Goal: Information Seeking & Learning: Learn about a topic

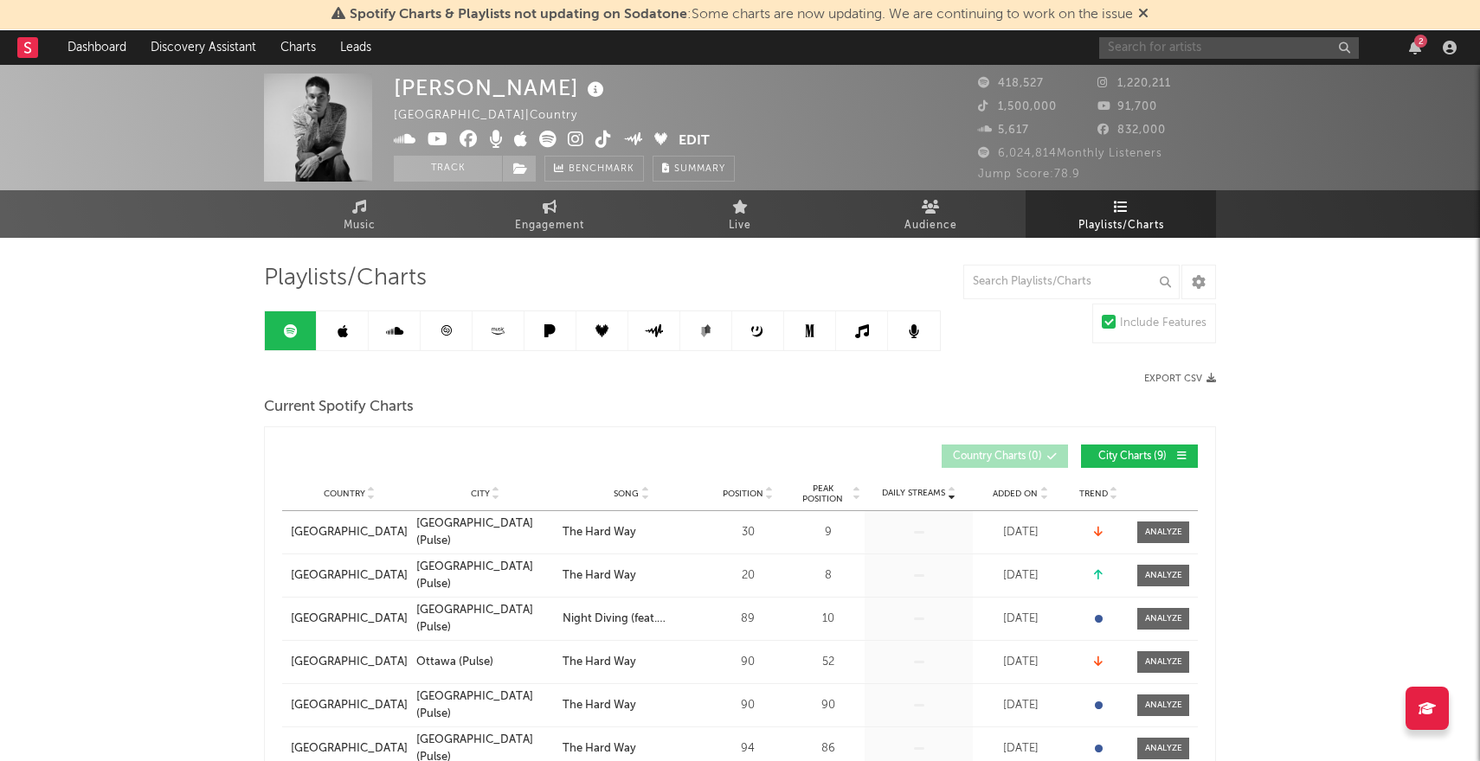
click at [1135, 46] on input "text" at bounding box center [1229, 48] width 260 height 22
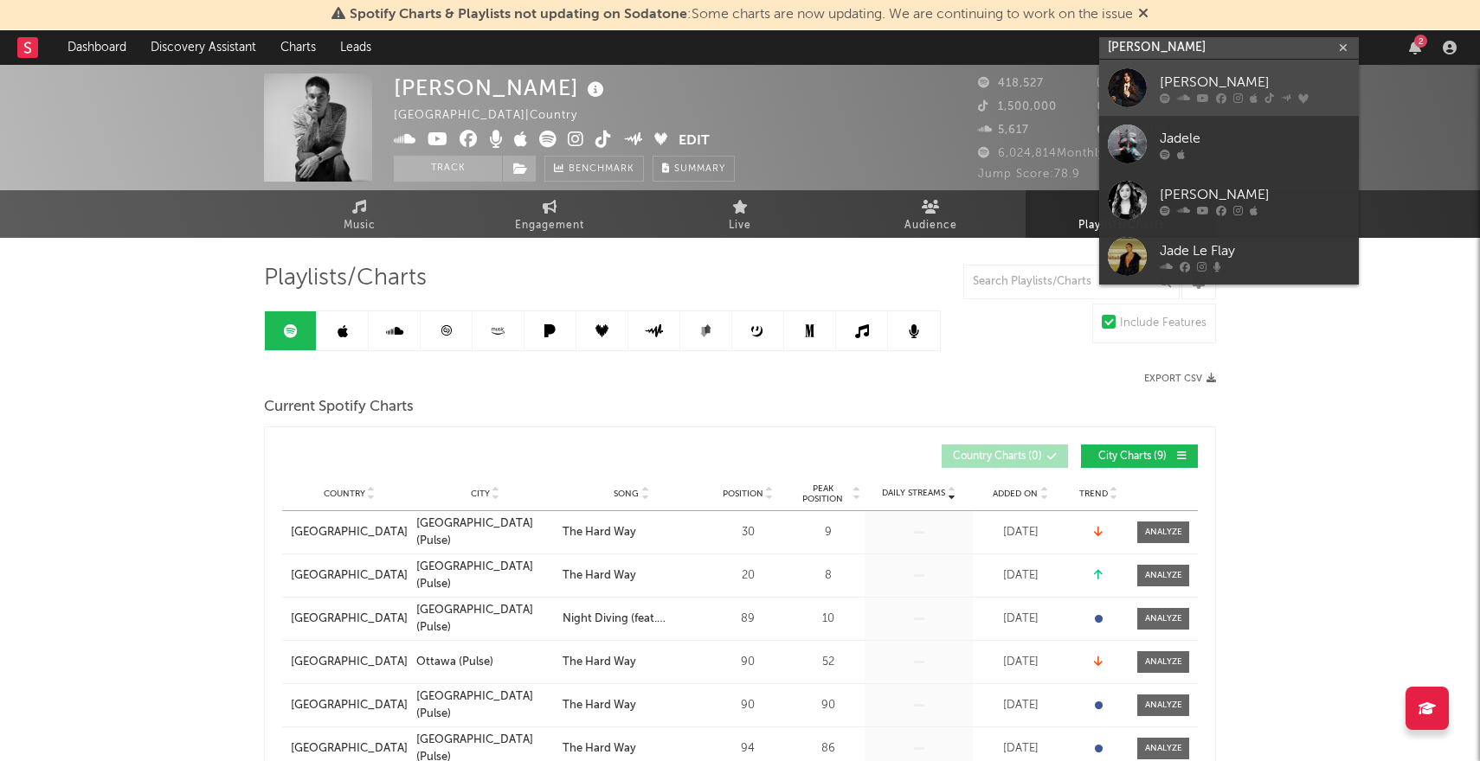
type input "[PERSON_NAME]"
click at [1123, 79] on div at bounding box center [1127, 87] width 39 height 39
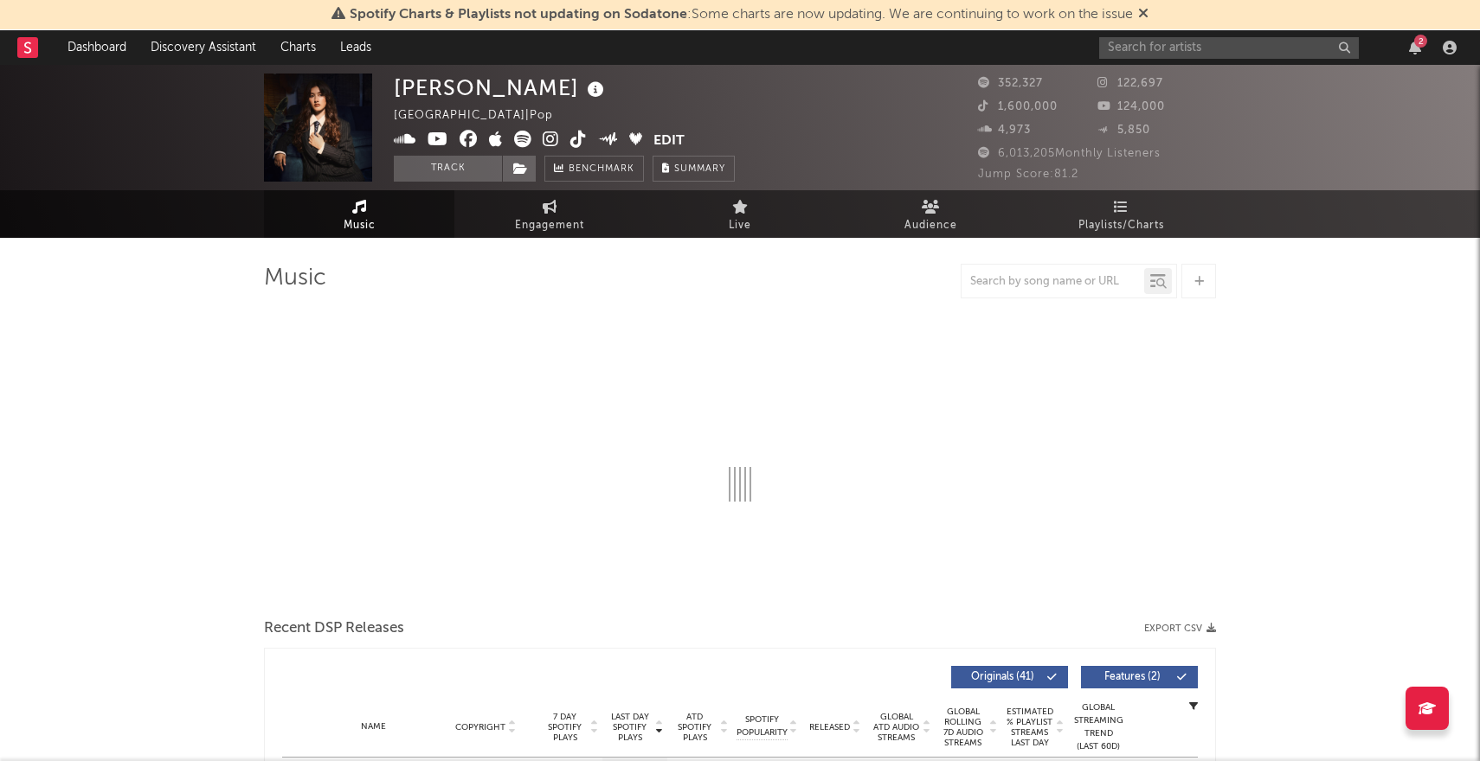
select select "6m"
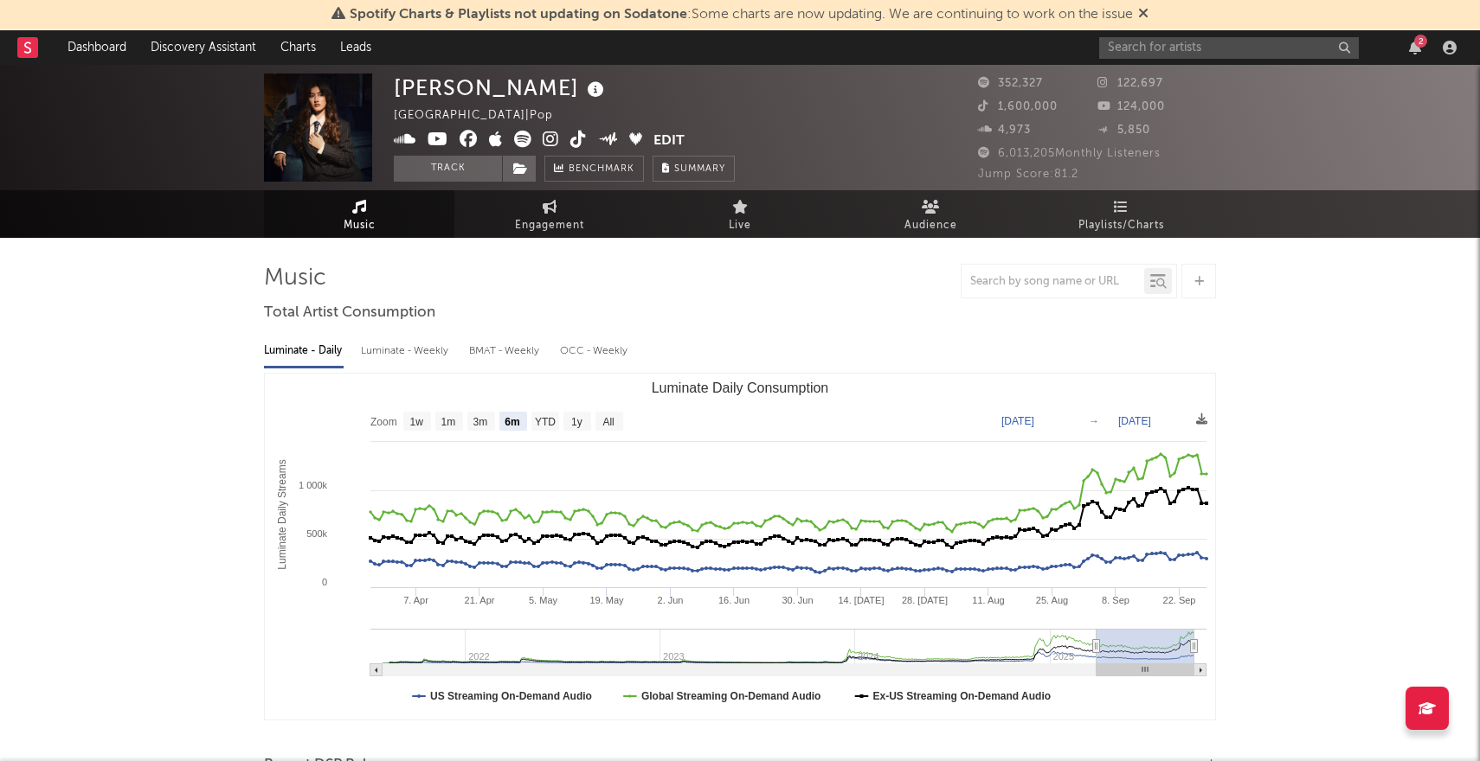
select select "6m"
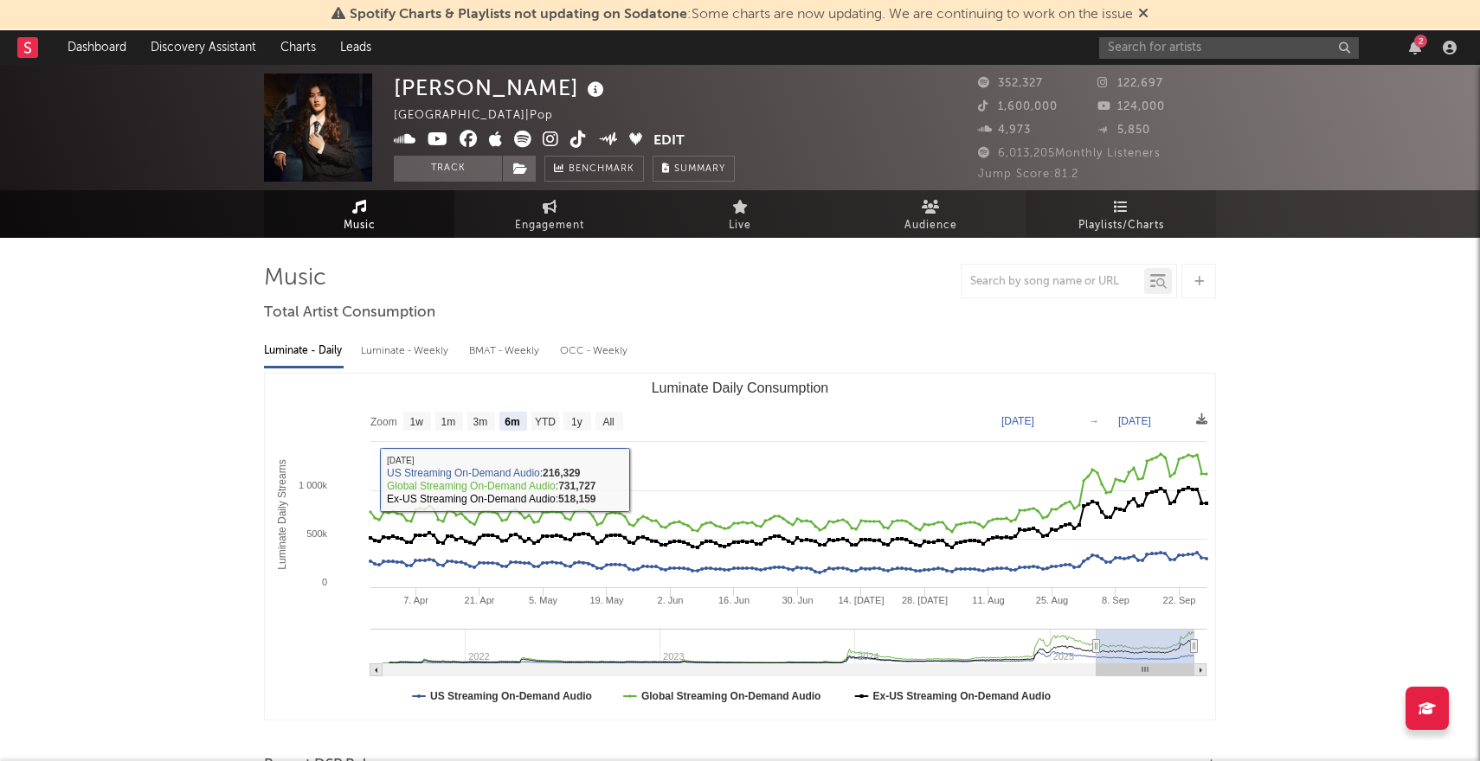
click at [1122, 215] on span "Playlists/Charts" at bounding box center [1121, 225] width 86 height 21
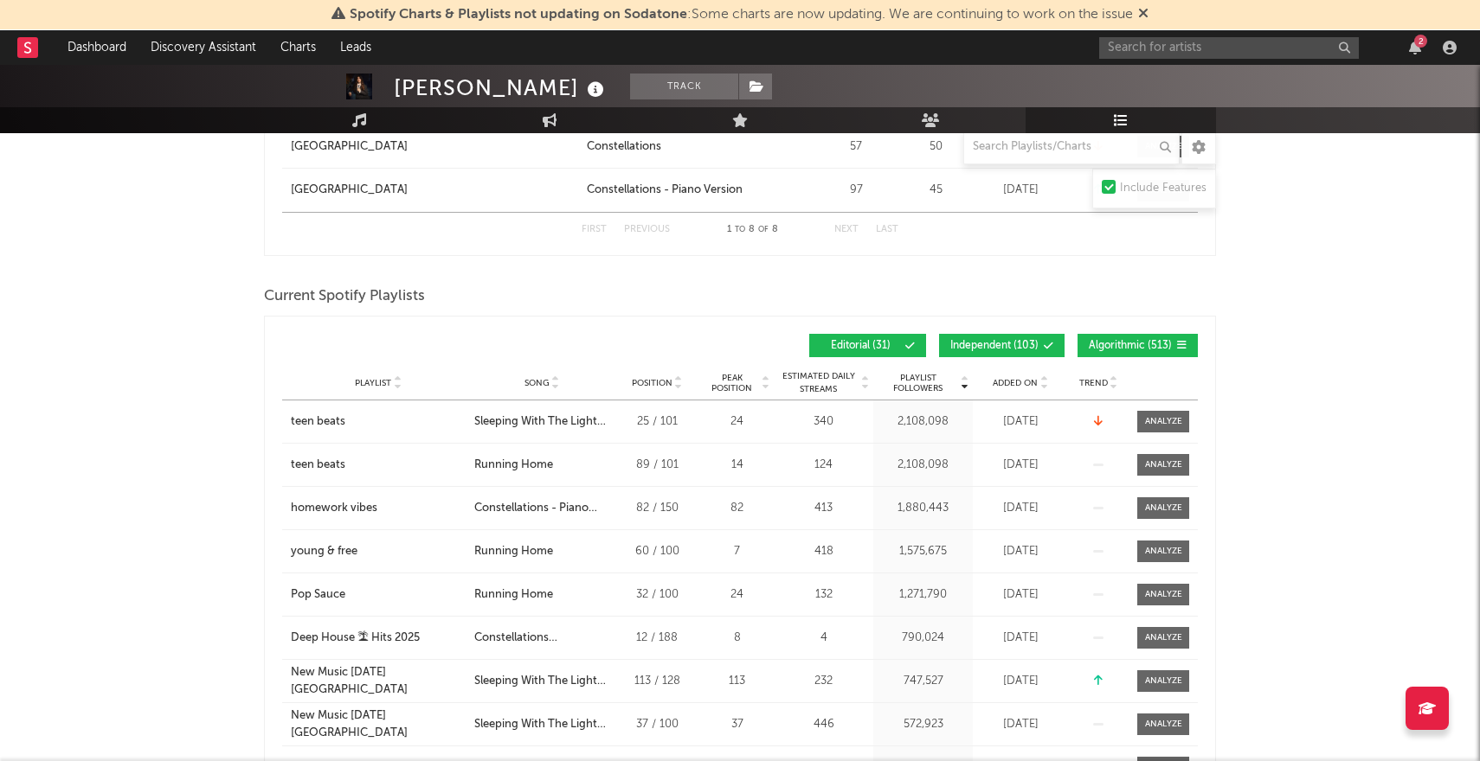
scroll to position [855, 0]
click at [1022, 342] on span "Independent ( 103 )" at bounding box center [994, 345] width 88 height 10
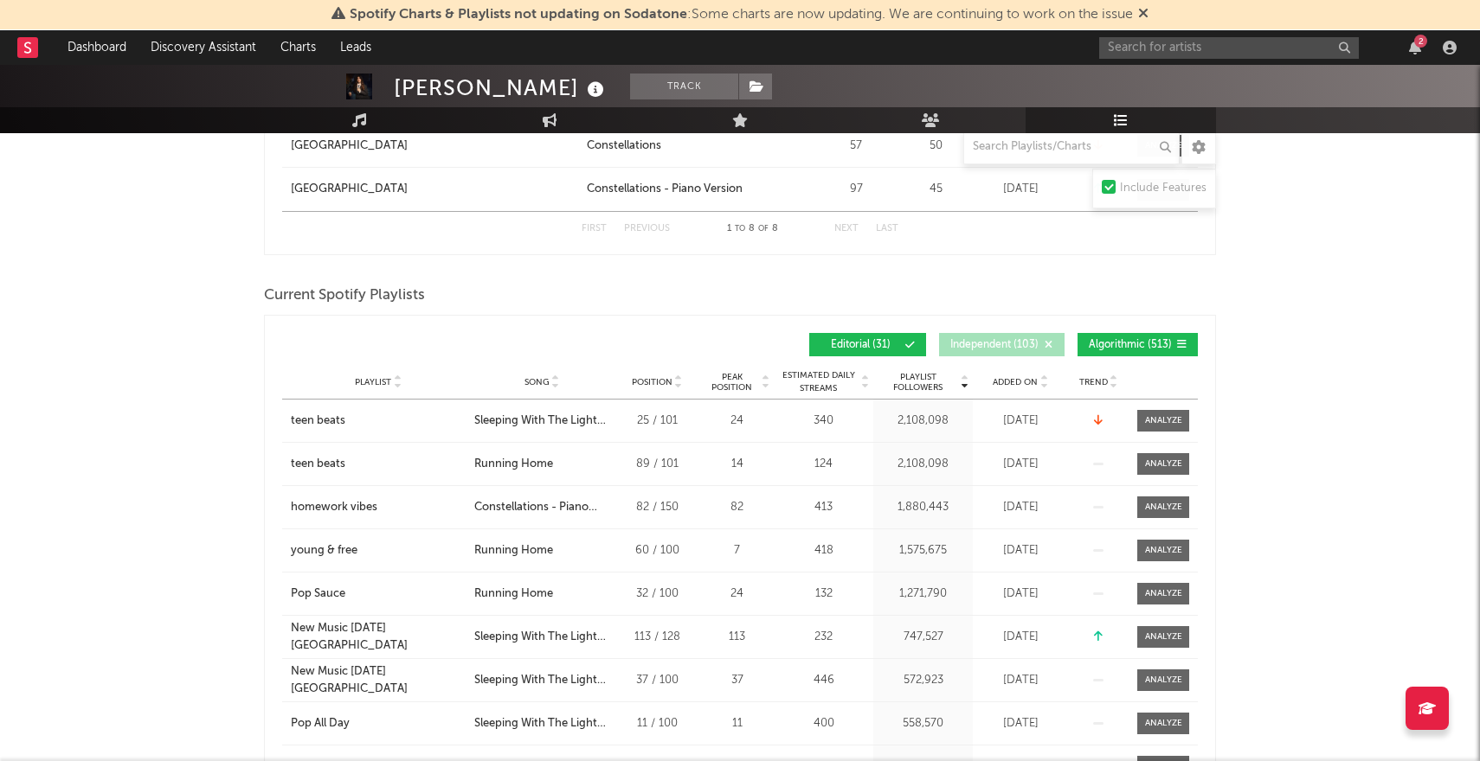
click at [1157, 342] on span "Algorithmic ( 513 )" at bounding box center [1130, 345] width 83 height 10
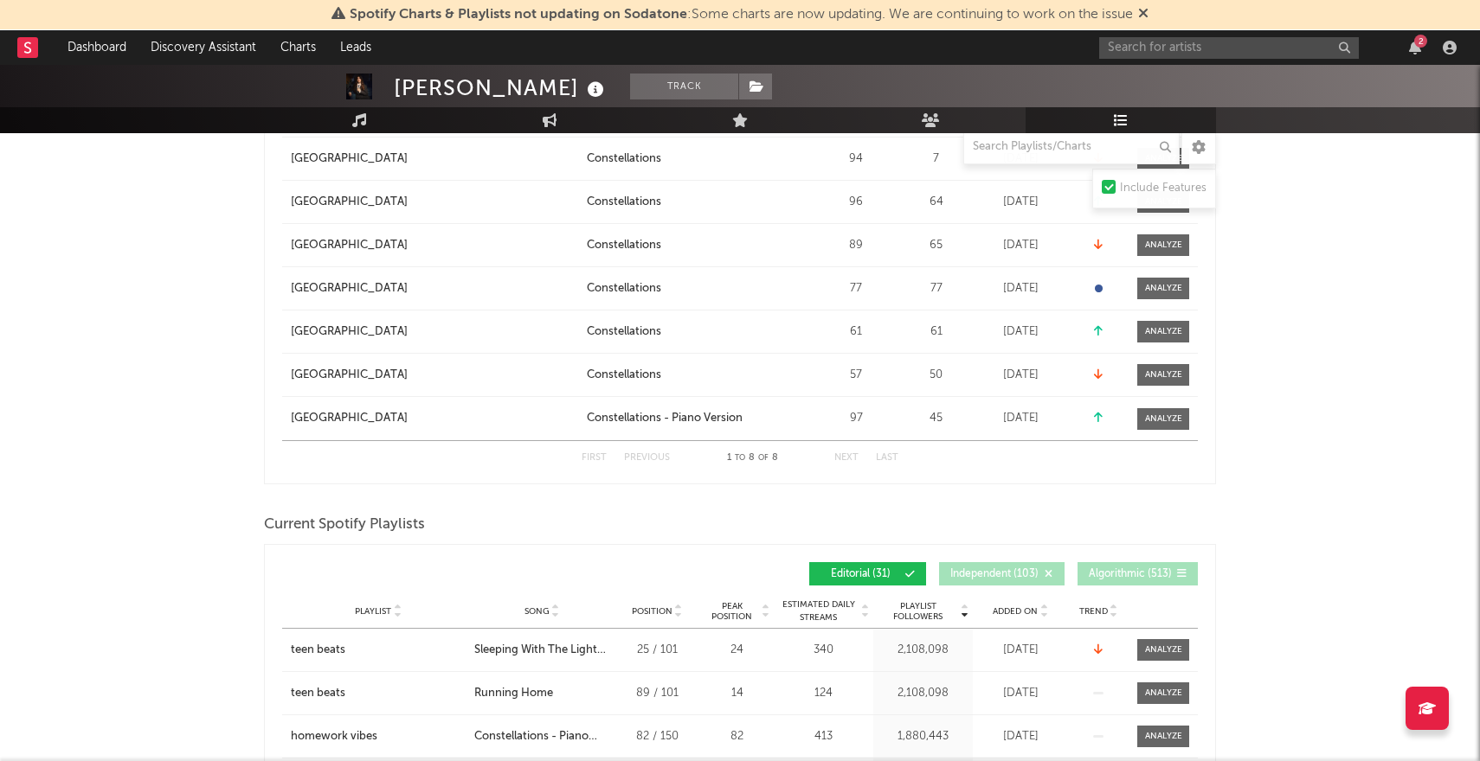
scroll to position [630, 0]
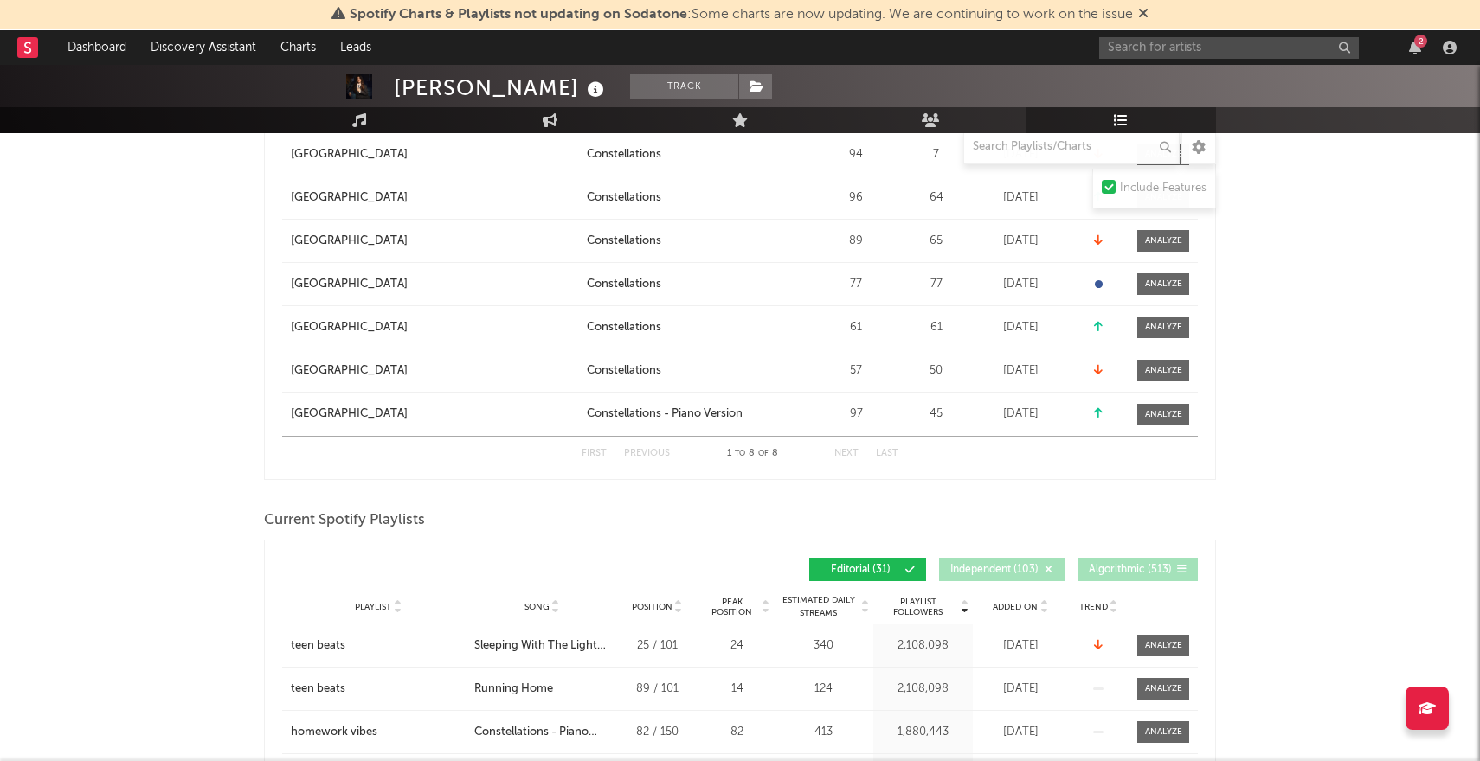
click at [1030, 607] on span "Added On" at bounding box center [1014, 607] width 45 height 10
click at [1020, 610] on span "Added On" at bounding box center [1014, 607] width 45 height 10
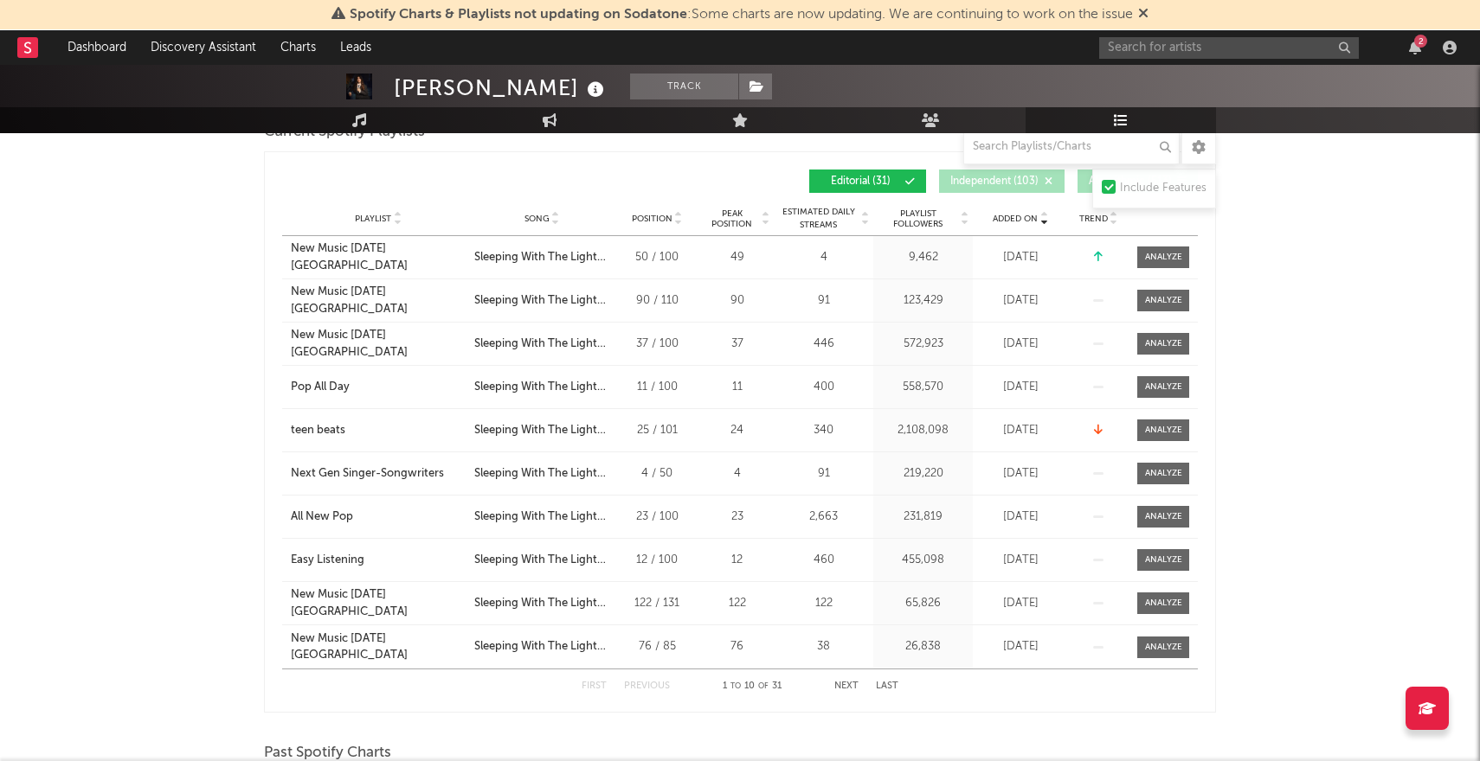
scroll to position [1030, 0]
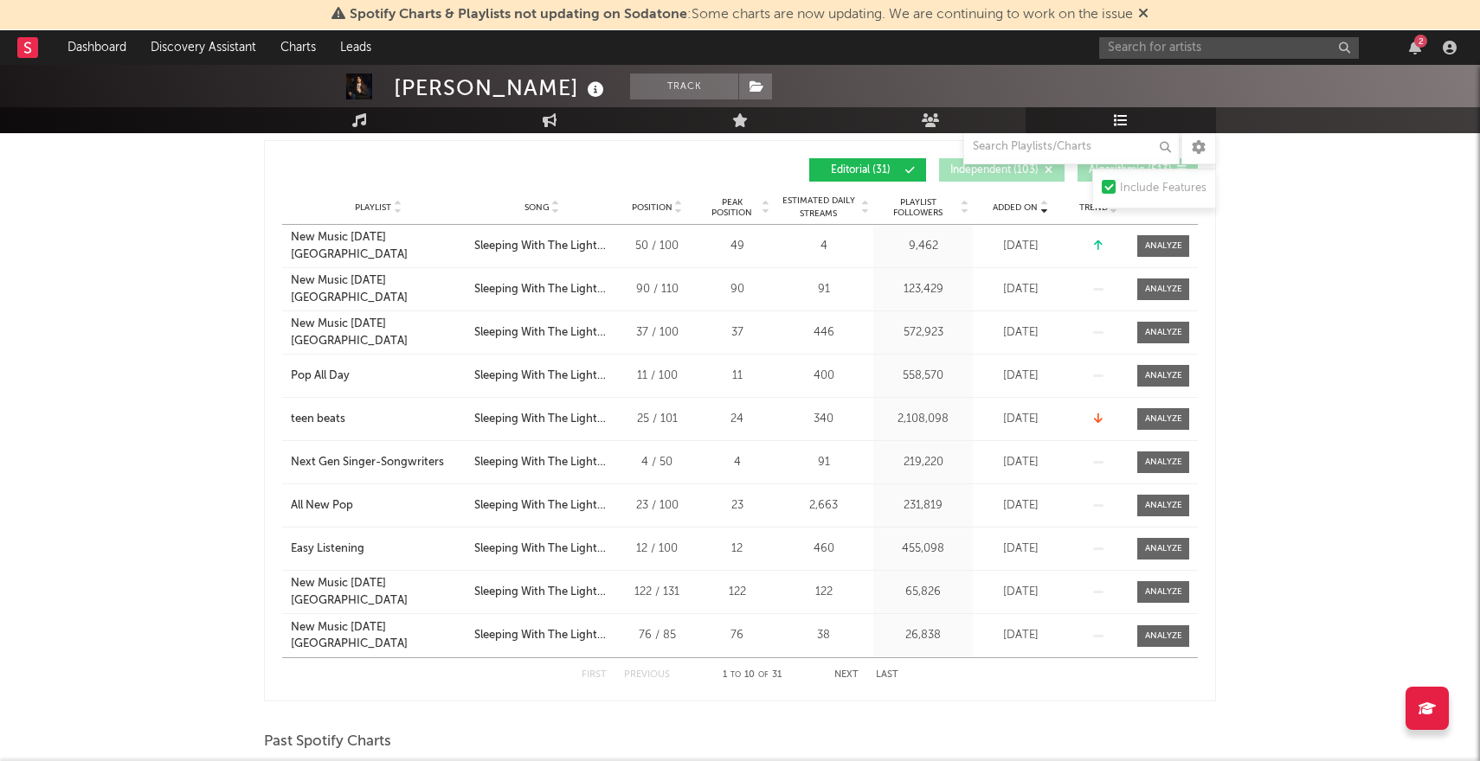
click at [852, 677] on button "Next" at bounding box center [846, 676] width 24 height 10
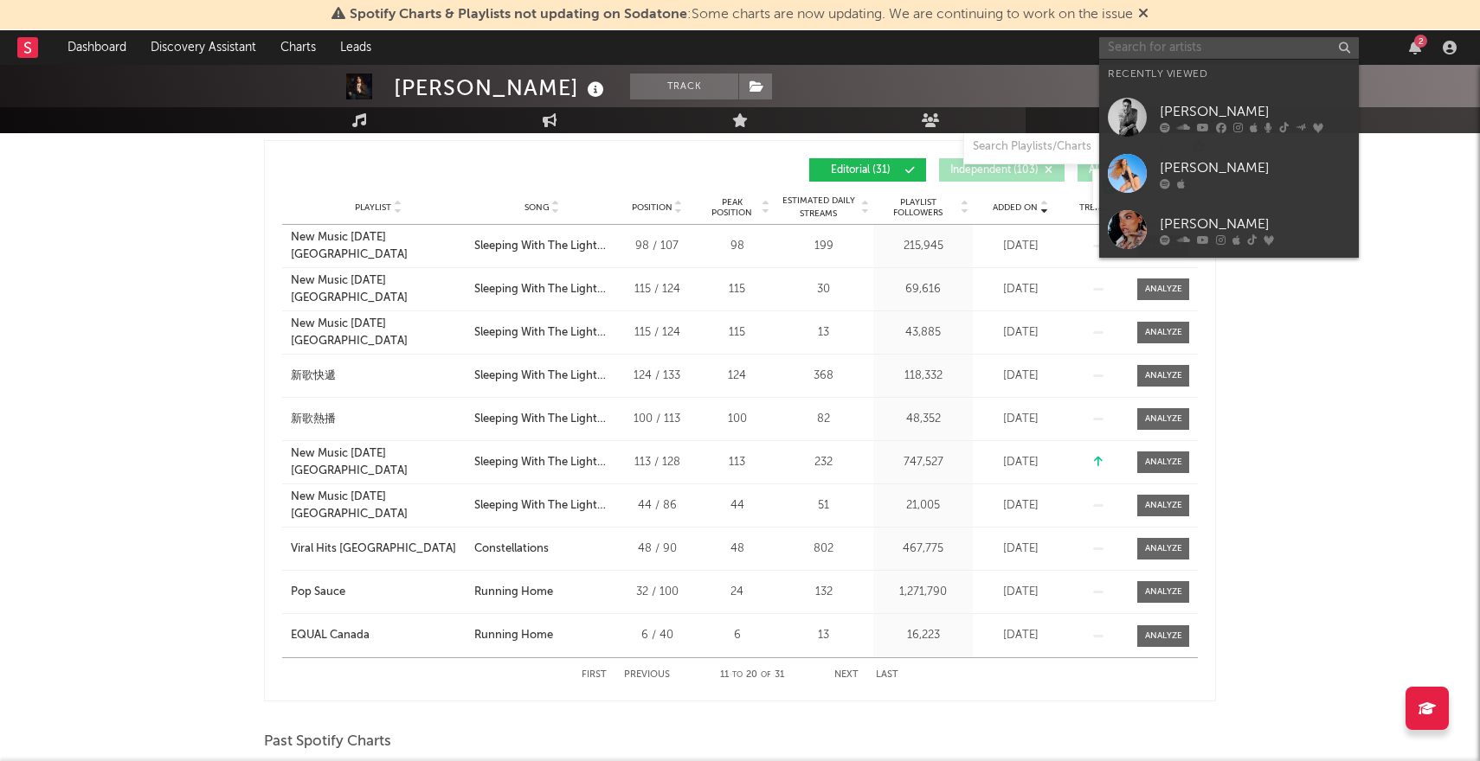
click at [1134, 46] on input "text" at bounding box center [1229, 48] width 260 height 22
type input "A"
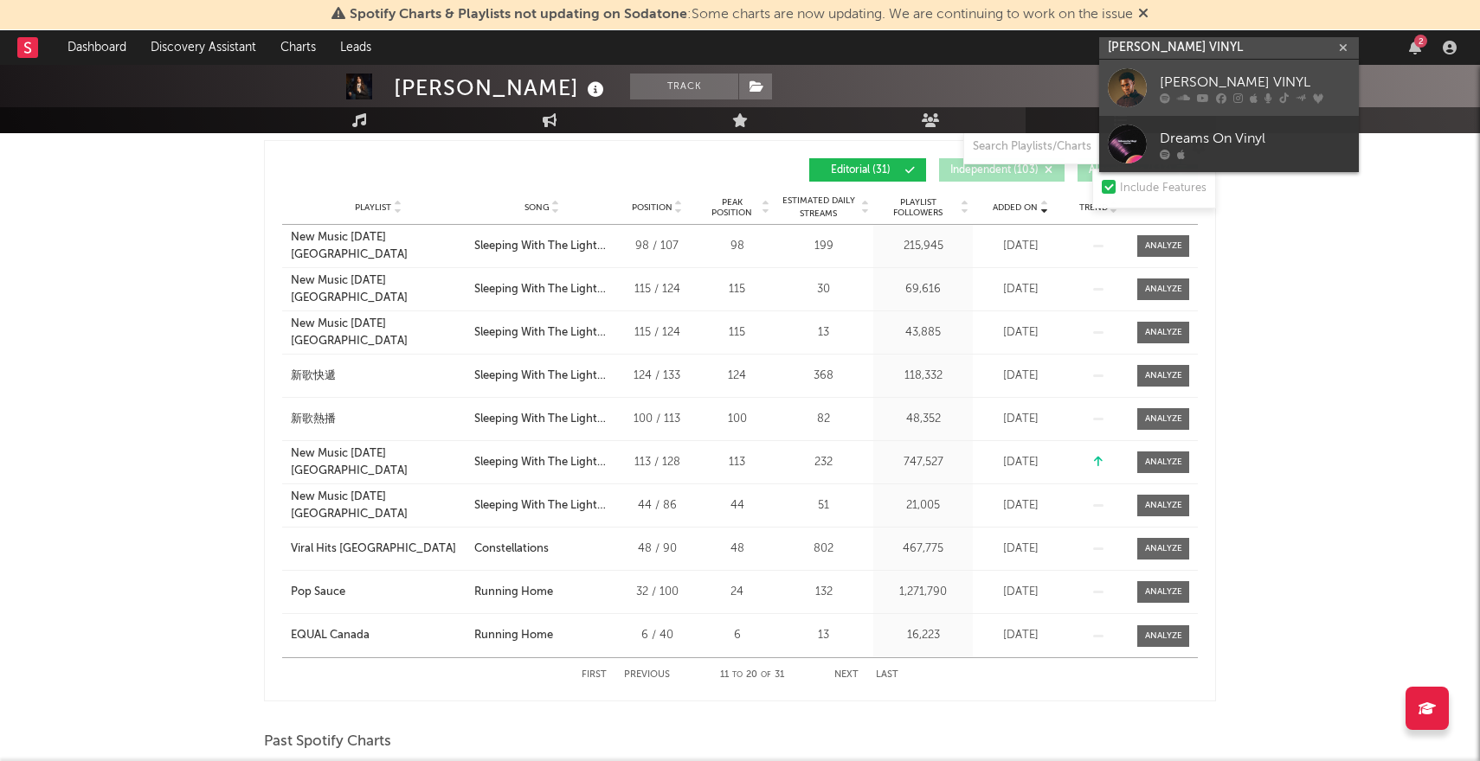
type input "[PERSON_NAME] VINYL"
click at [1163, 85] on div "[PERSON_NAME] VINYL" at bounding box center [1254, 82] width 190 height 21
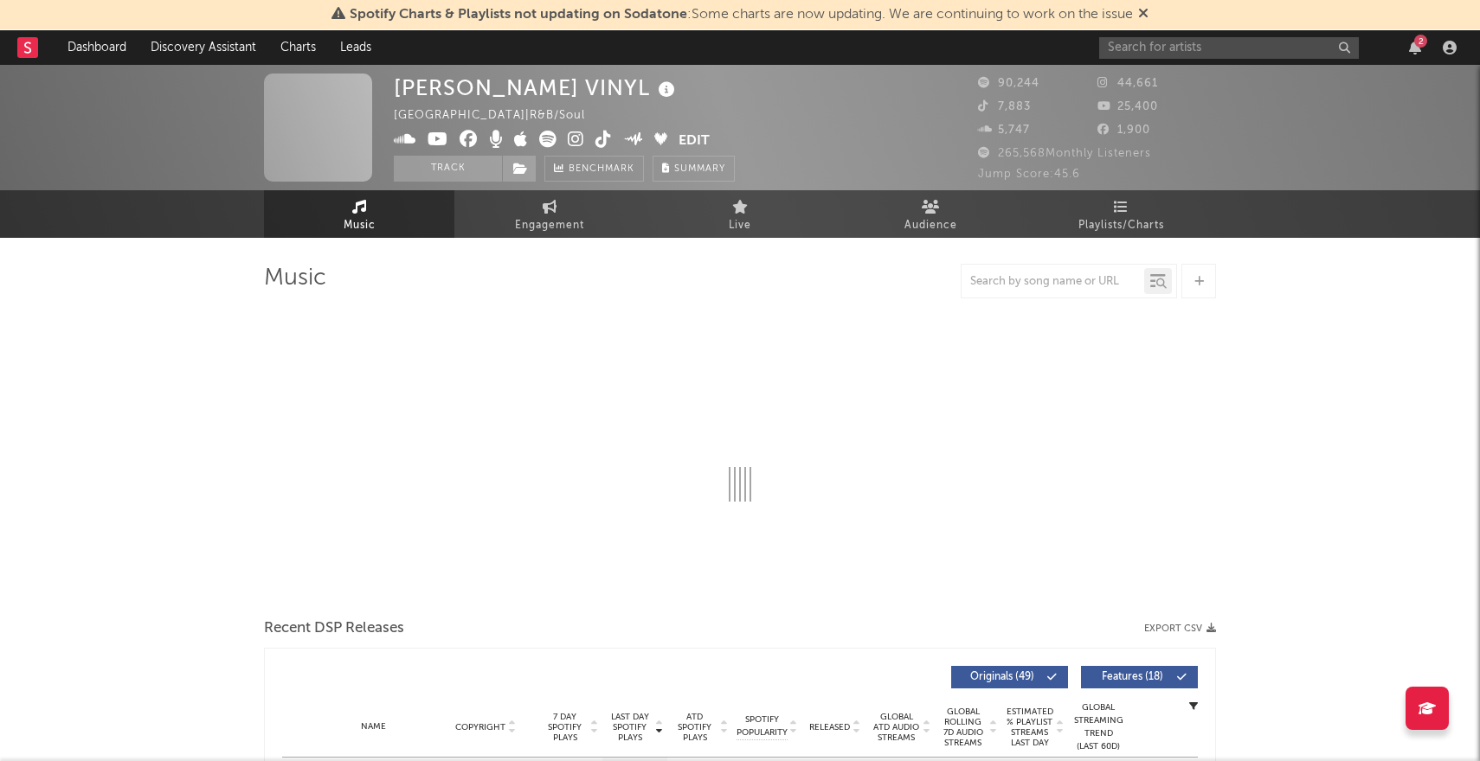
select select "6m"
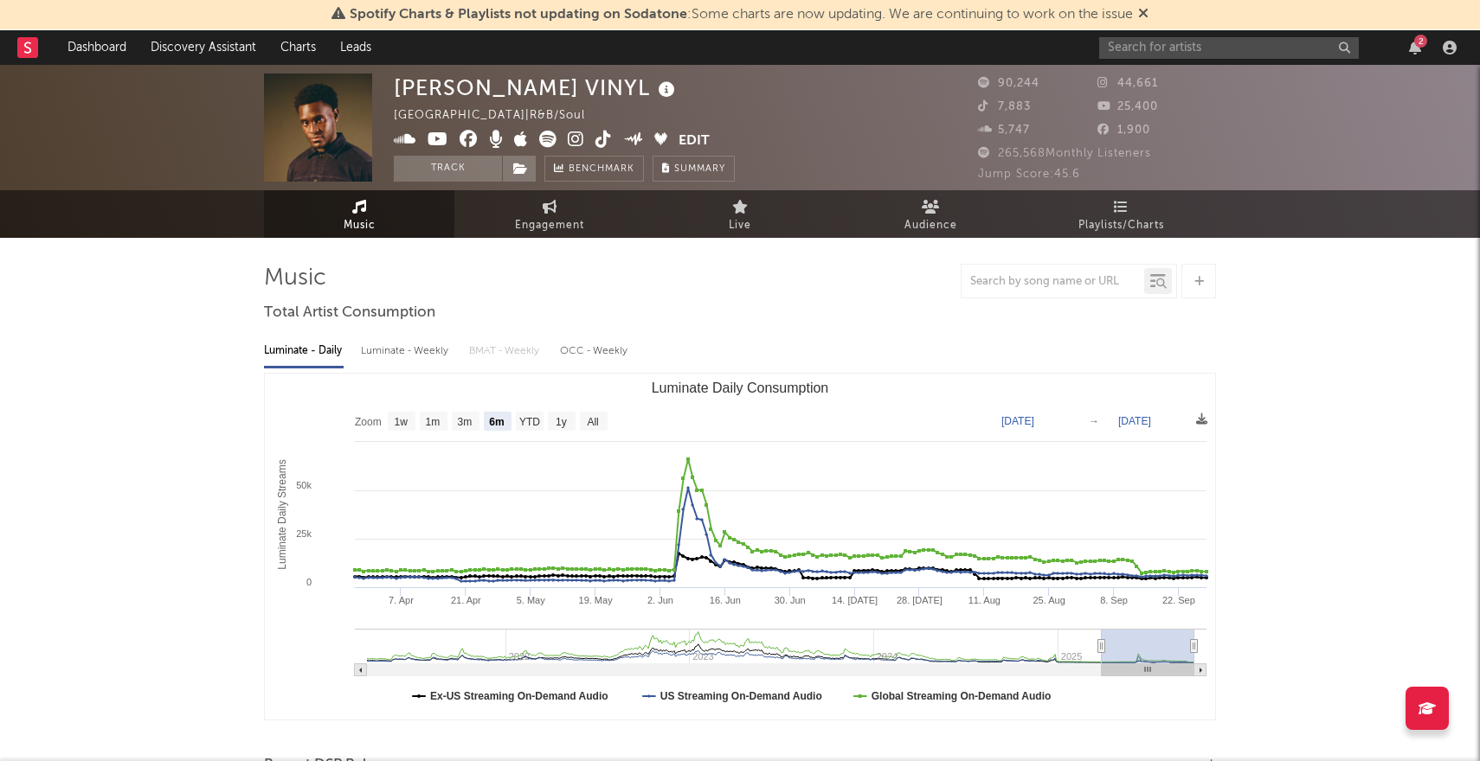
select select "6m"
click at [1114, 209] on icon at bounding box center [1121, 207] width 15 height 14
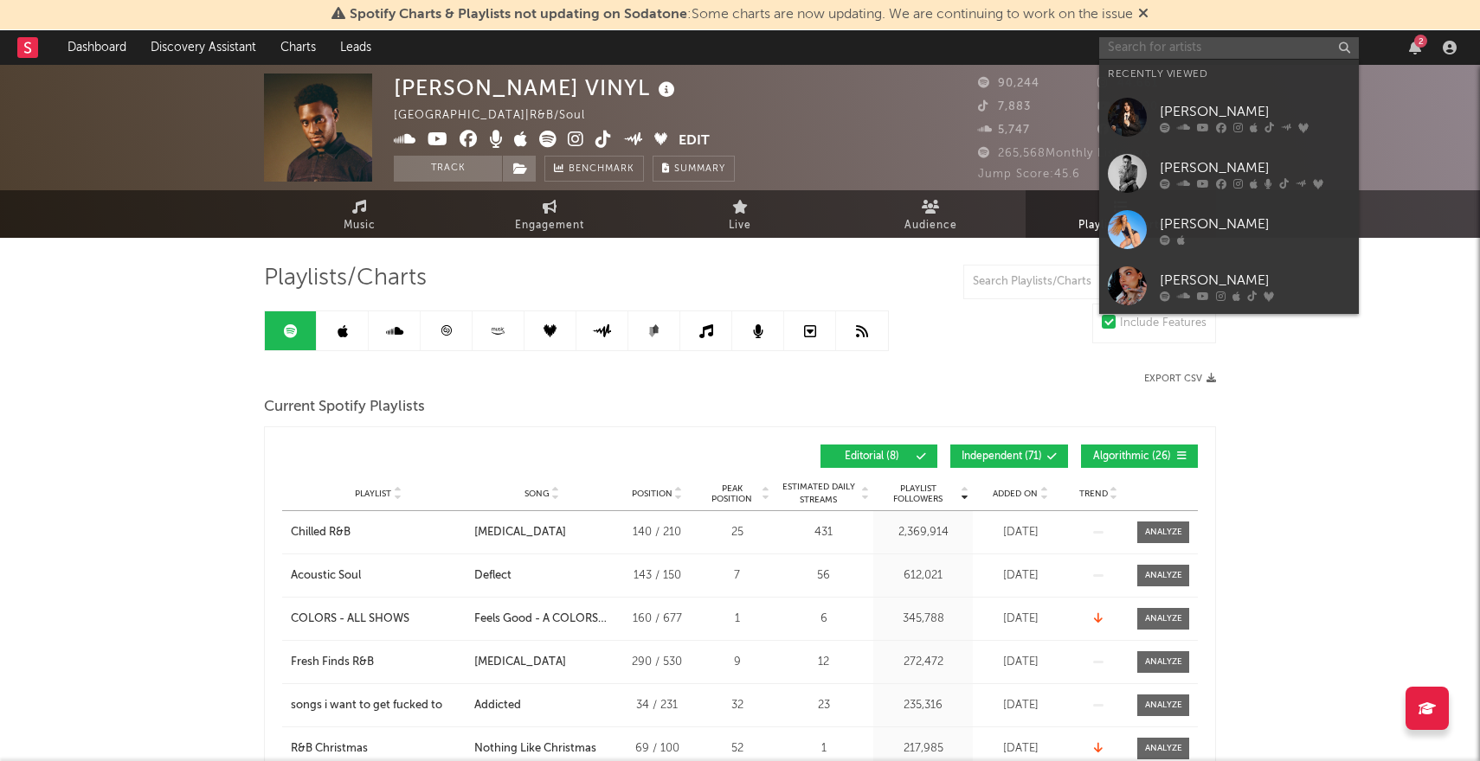
click at [1177, 42] on input "text" at bounding box center [1229, 48] width 260 height 22
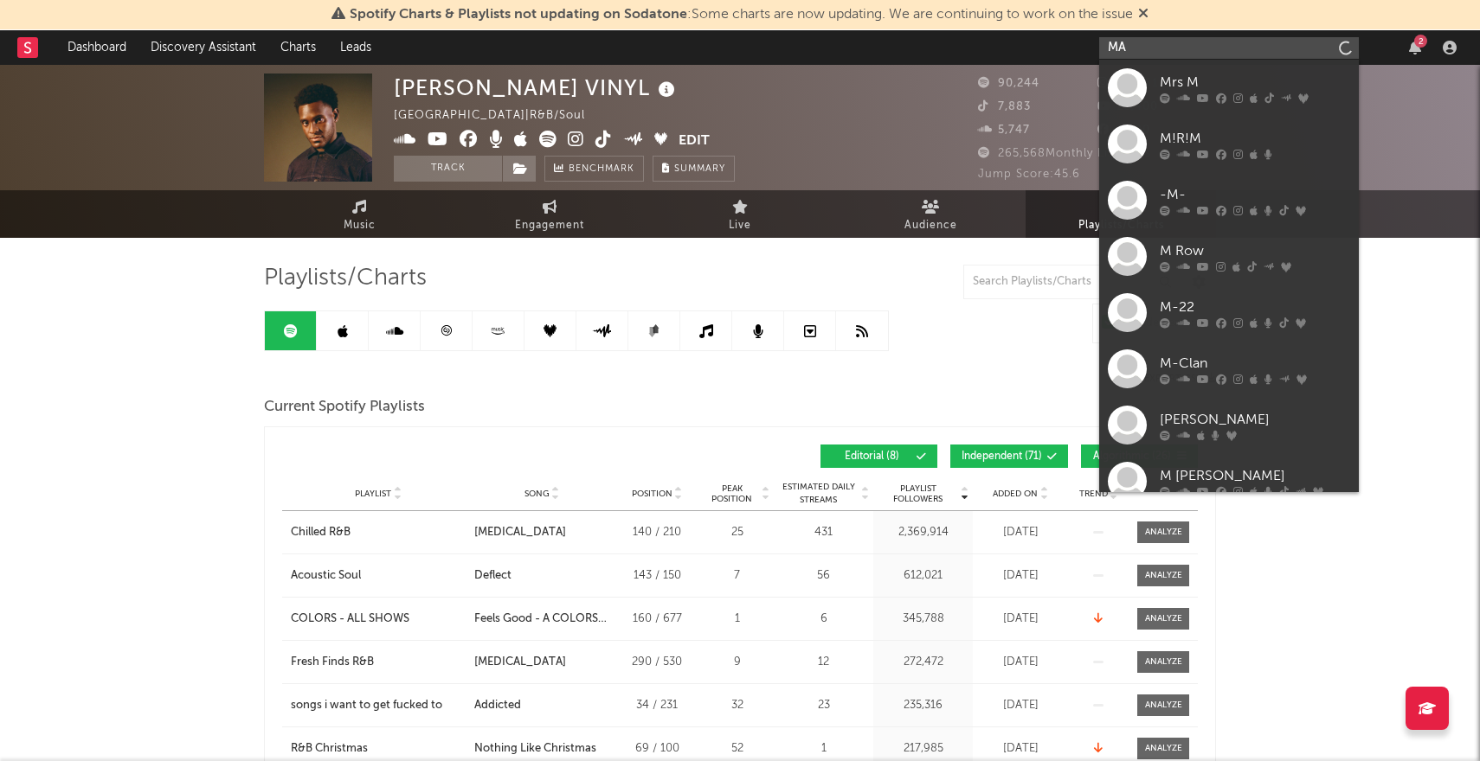
type input "M"
